Goal: Task Accomplishment & Management: Manage account settings

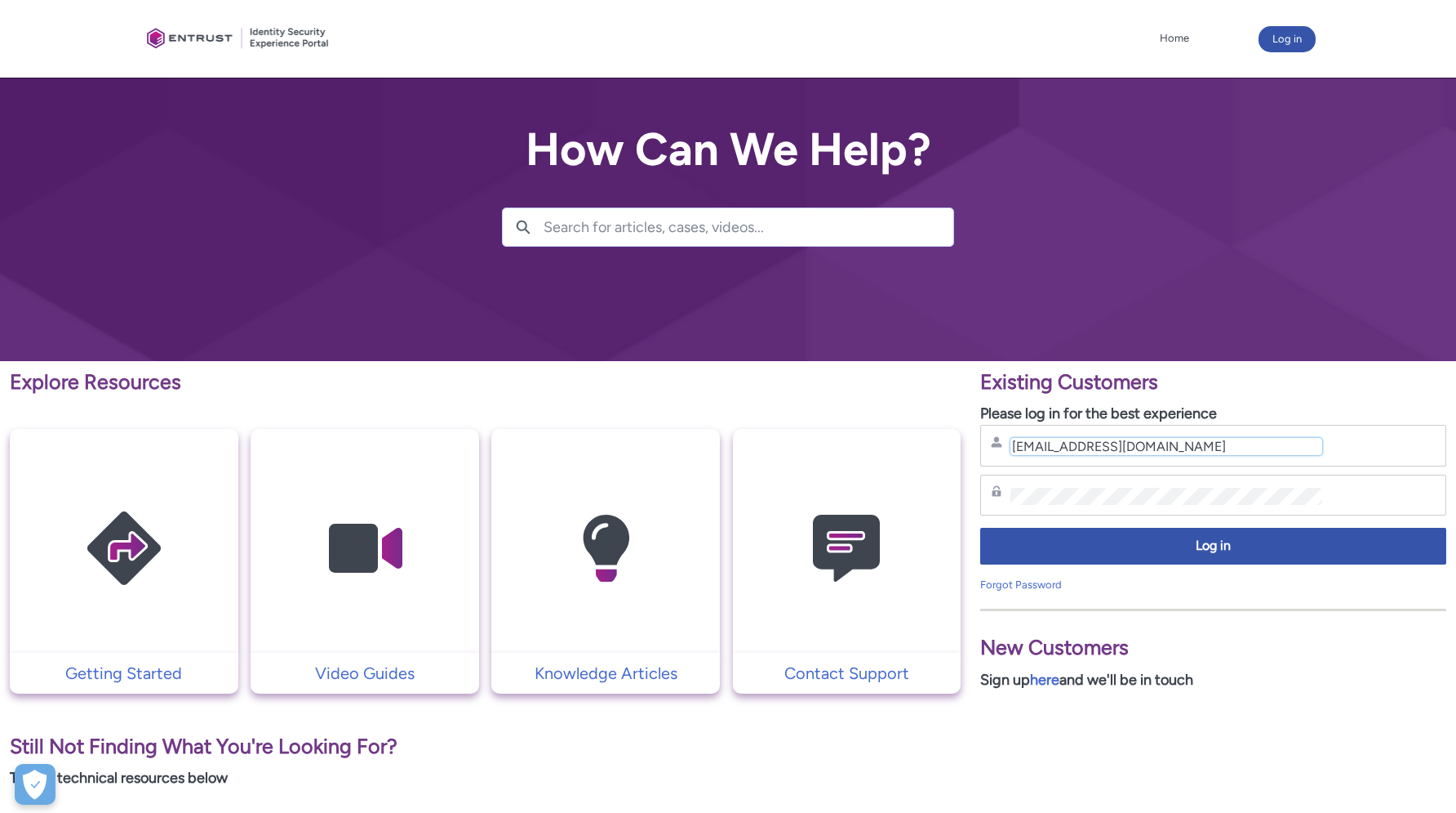
type input "sameer.shamsudeen@barwa.com.qa"
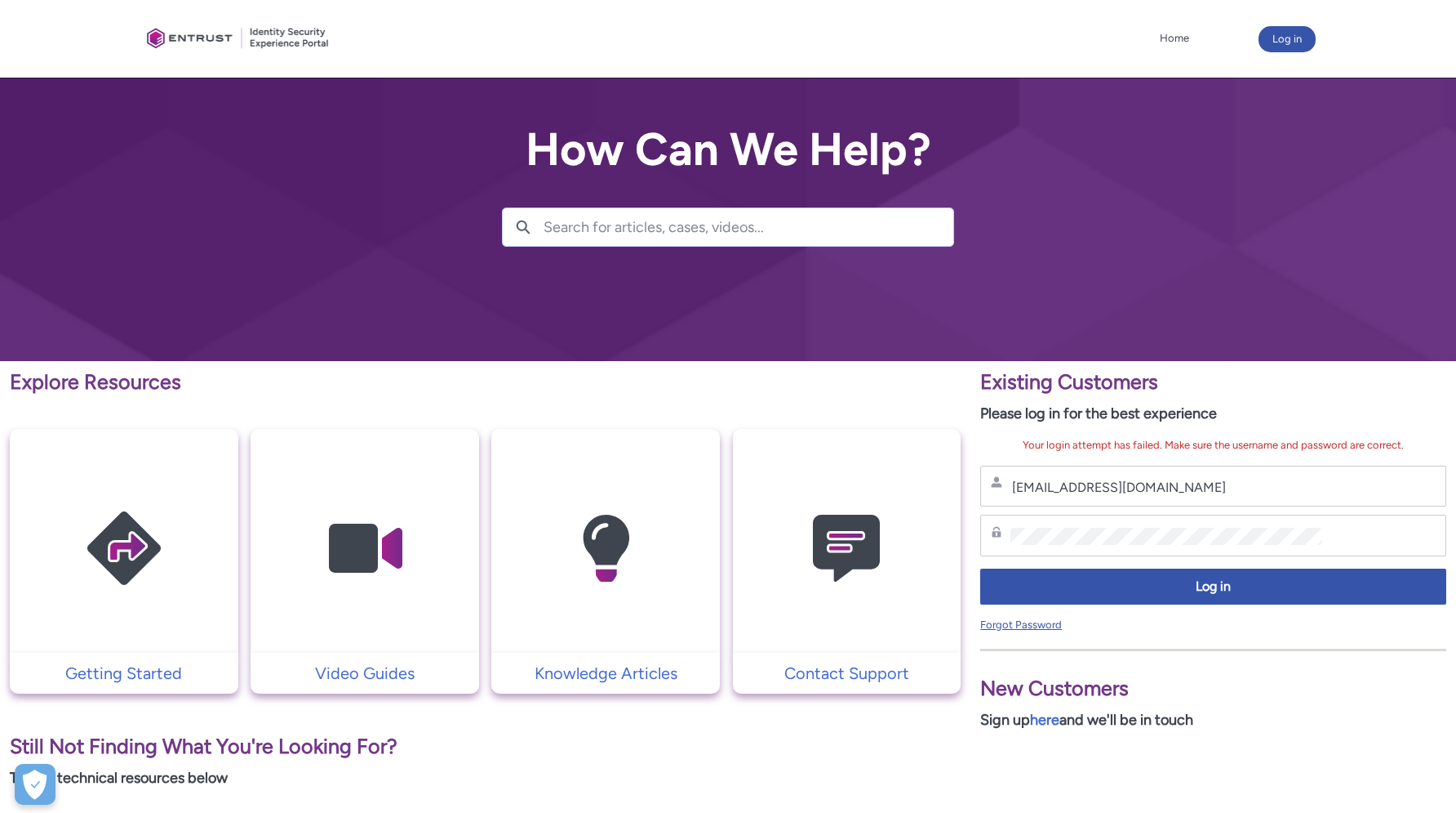
click at [1042, 624] on link "Forgot Password" at bounding box center [1021, 624] width 81 height 13
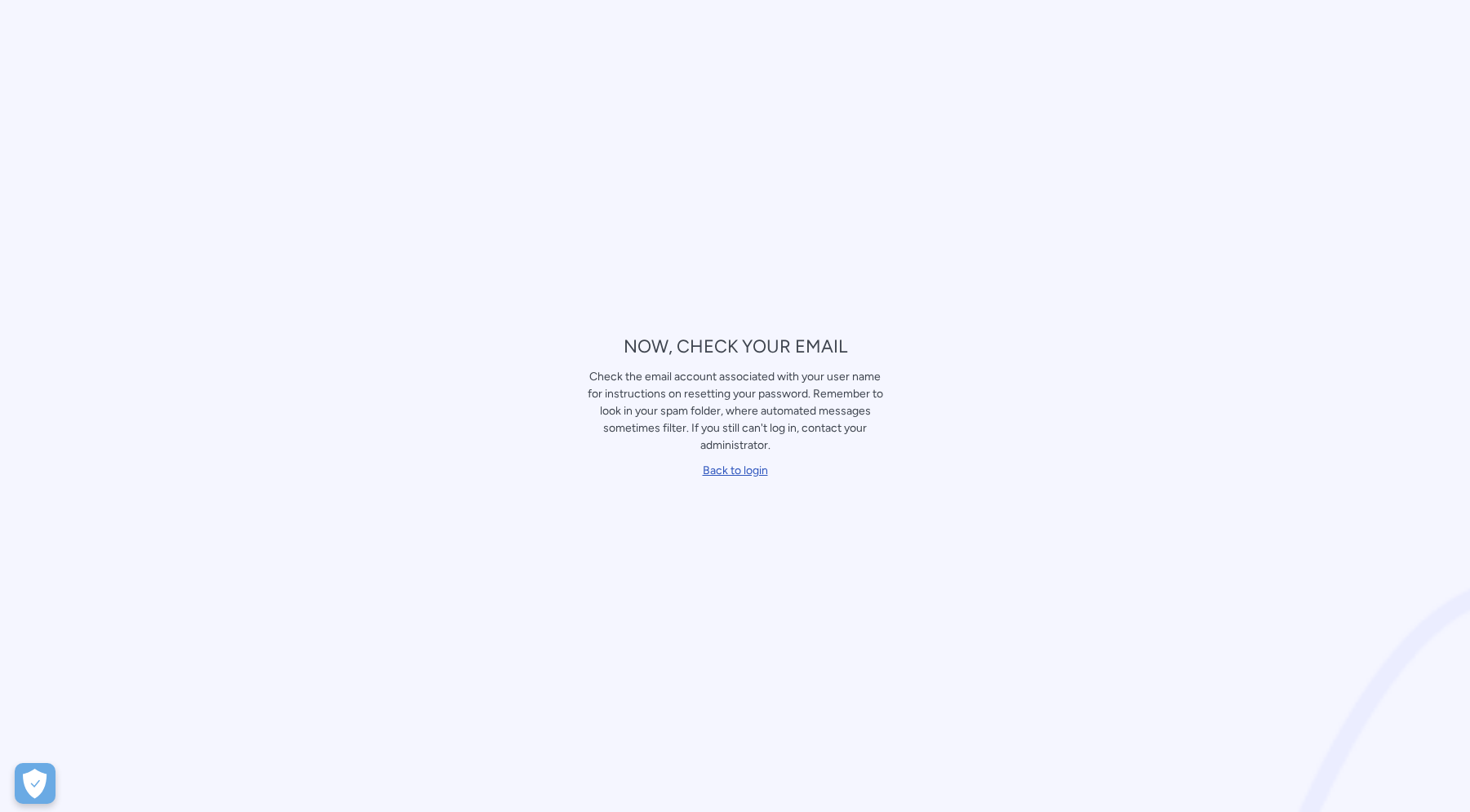
click at [734, 473] on link "Back to login" at bounding box center [735, 470] width 66 height 14
